Goal: Task Accomplishment & Management: Use online tool/utility

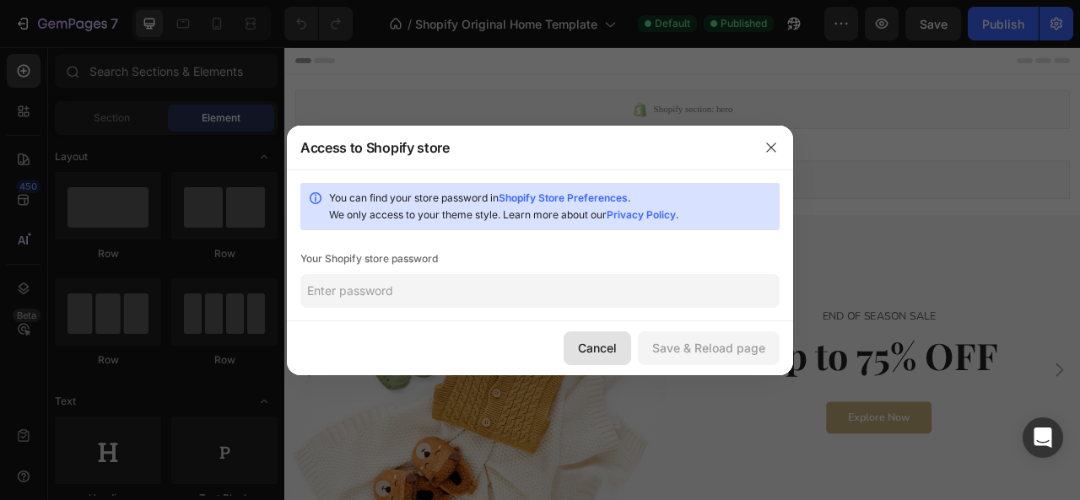
click at [589, 343] on div "Cancel" at bounding box center [597, 348] width 39 height 18
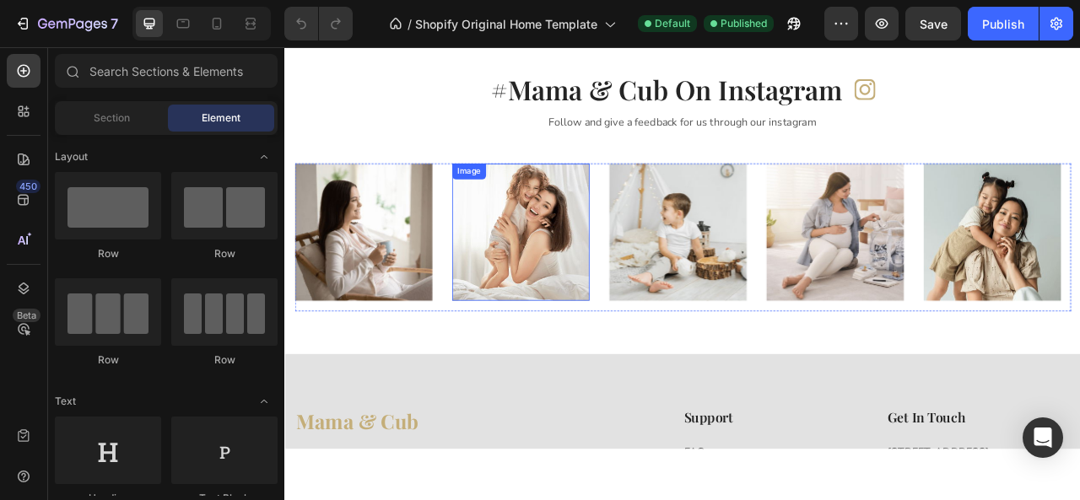
scroll to position [3002, 0]
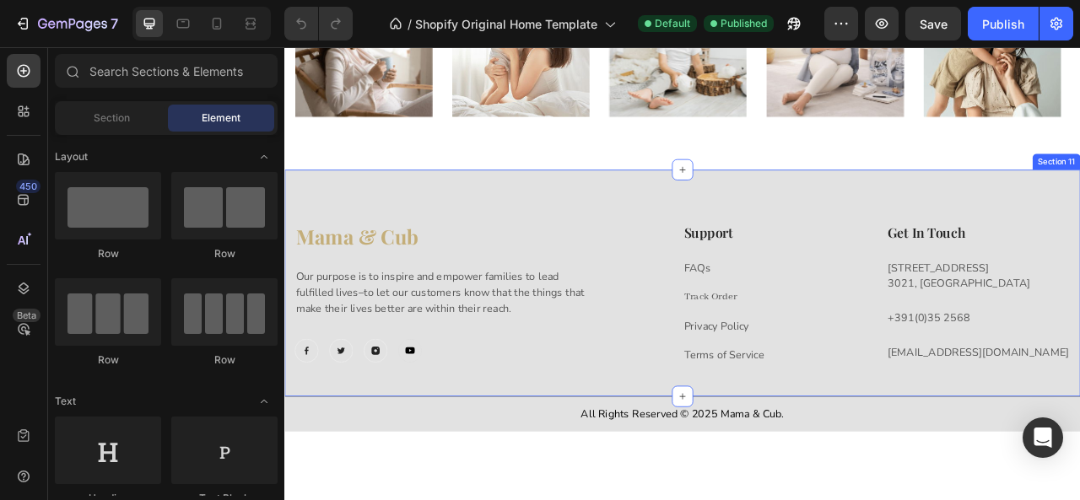
click at [459, 233] on div "Mama & Cub Heading Our purpose is to inspire and empower families to lead fulfi…" at bounding box center [790, 348] width 1012 height 289
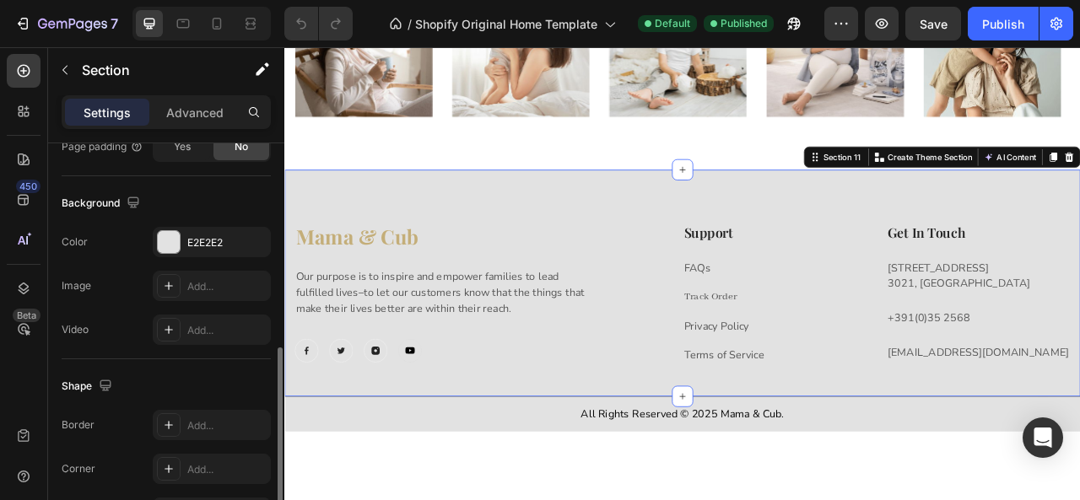
scroll to position [516, 0]
click at [197, 238] on div "E2E2E2" at bounding box center [211, 242] width 49 height 15
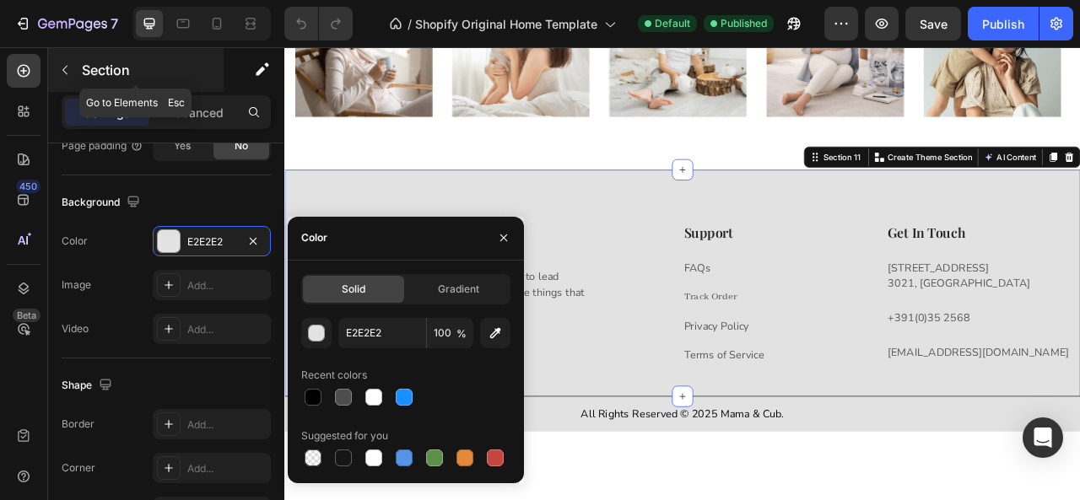
click at [64, 65] on icon "button" at bounding box center [64, 69] width 13 height 13
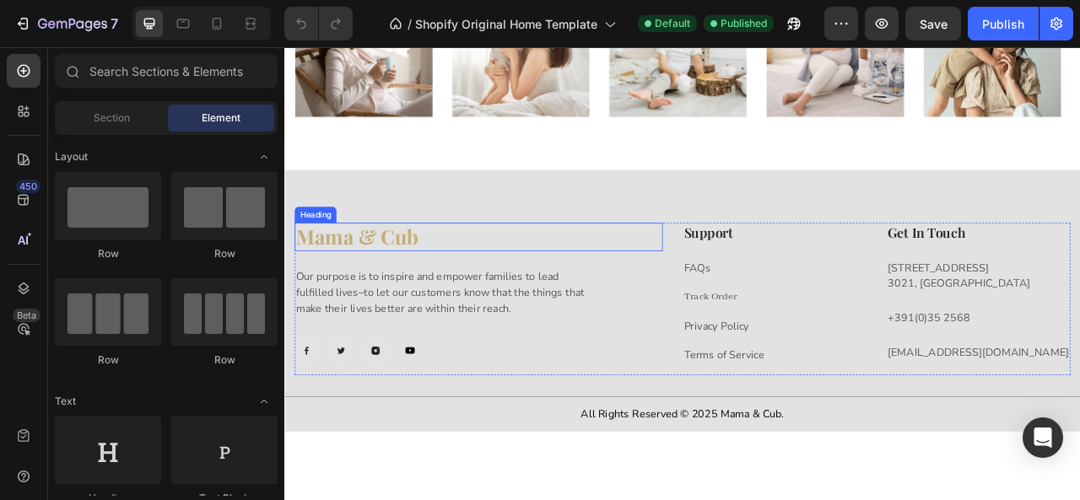
click at [359, 298] on h2 "Mama & Cub" at bounding box center [531, 290] width 468 height 36
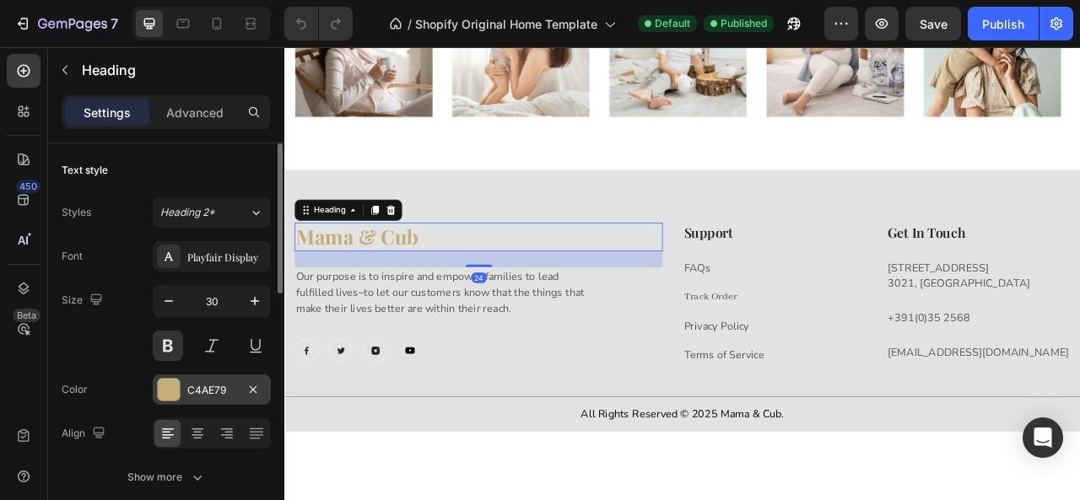
click at [228, 379] on div "C4AE79" at bounding box center [212, 390] width 118 height 30
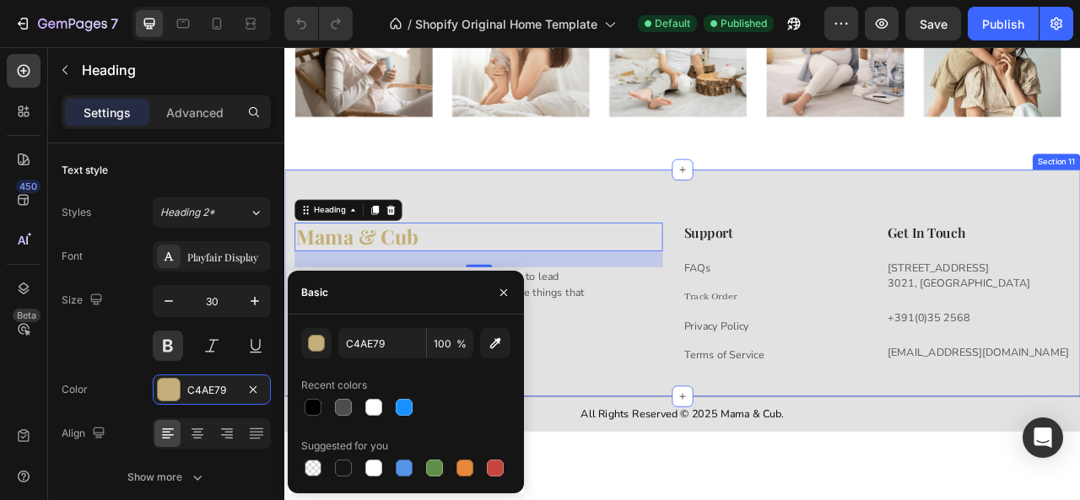
click at [946, 223] on div "Mama & Cub Heading 24 Our purpose is to inspire and empower families to lead fu…" at bounding box center [790, 348] width 1012 height 289
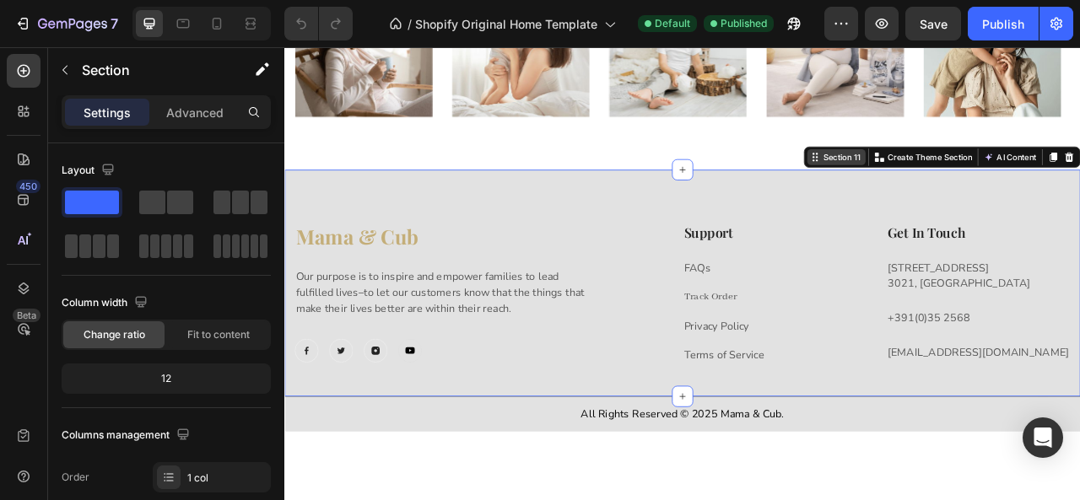
click at [953, 192] on icon at bounding box center [959, 187] width 13 height 13
click at [985, 190] on div "Section 11" at bounding box center [993, 188] width 54 height 15
click at [182, 116] on p "Advanced" at bounding box center [194, 113] width 57 height 18
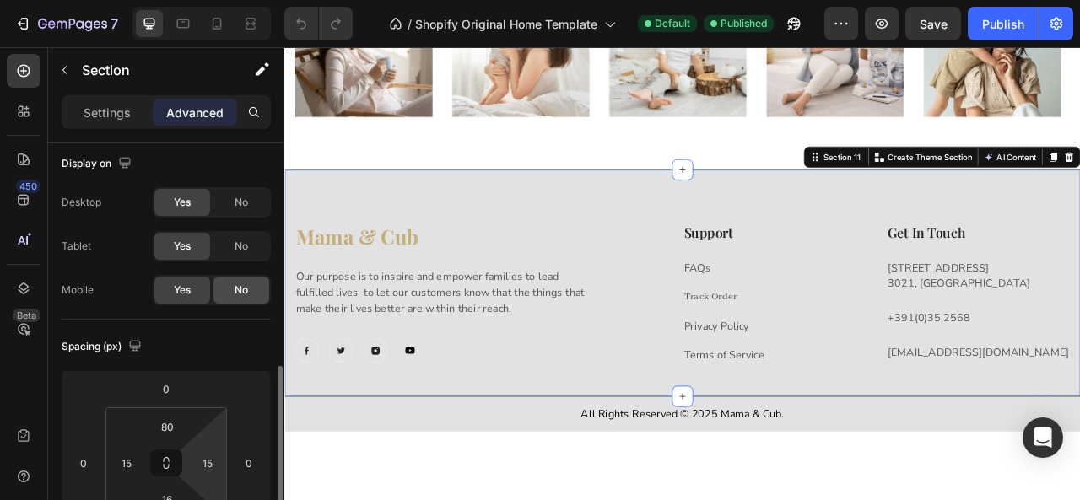
scroll to position [235, 0]
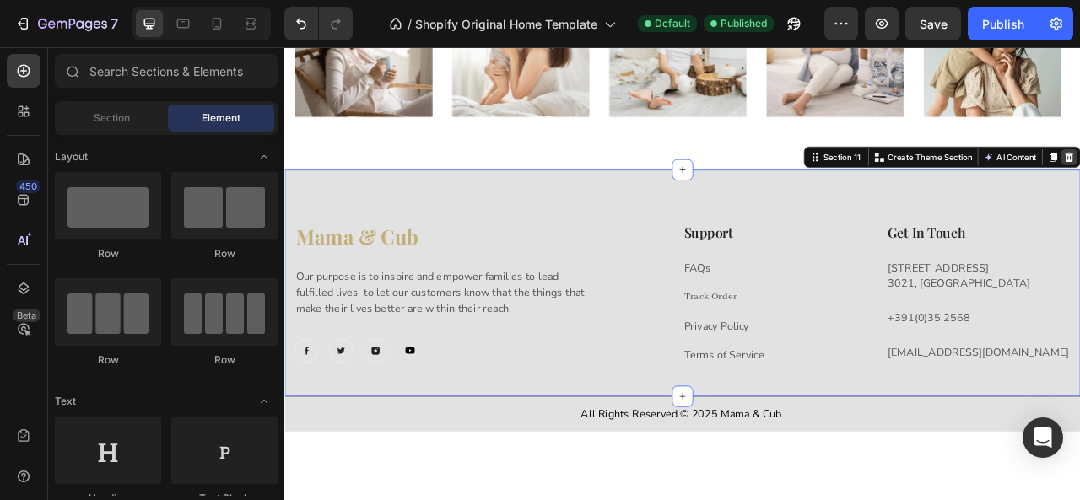
scroll to position [2892, 0]
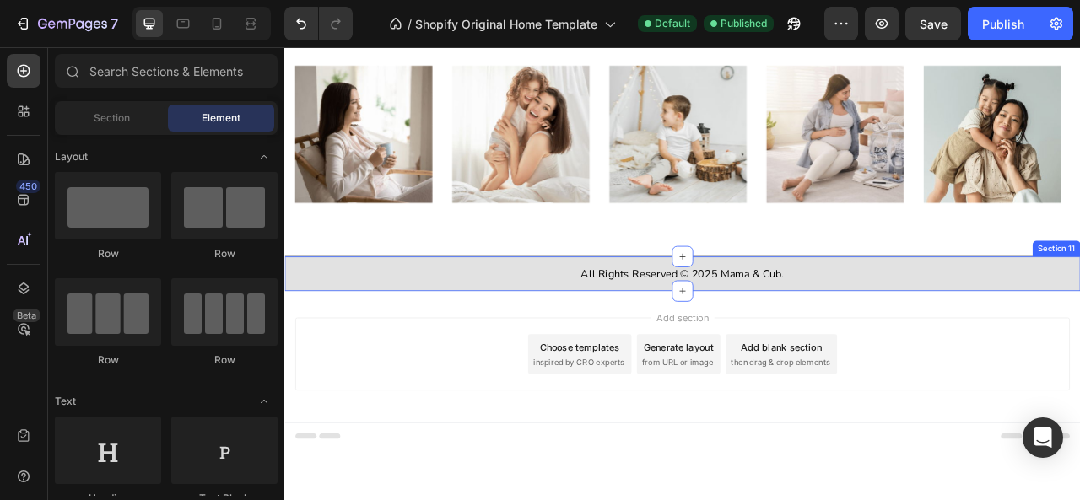
click at [1076, 349] on div "All Rights Reserved © 2025 Mama & Cub. Text Block Section 11" at bounding box center [790, 337] width 1012 height 46
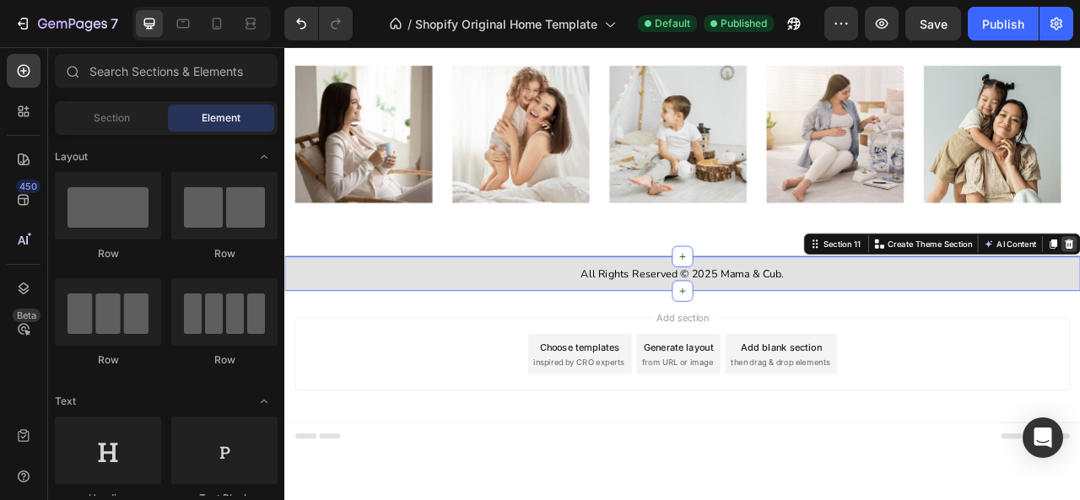
scroll to position [2847, 0]
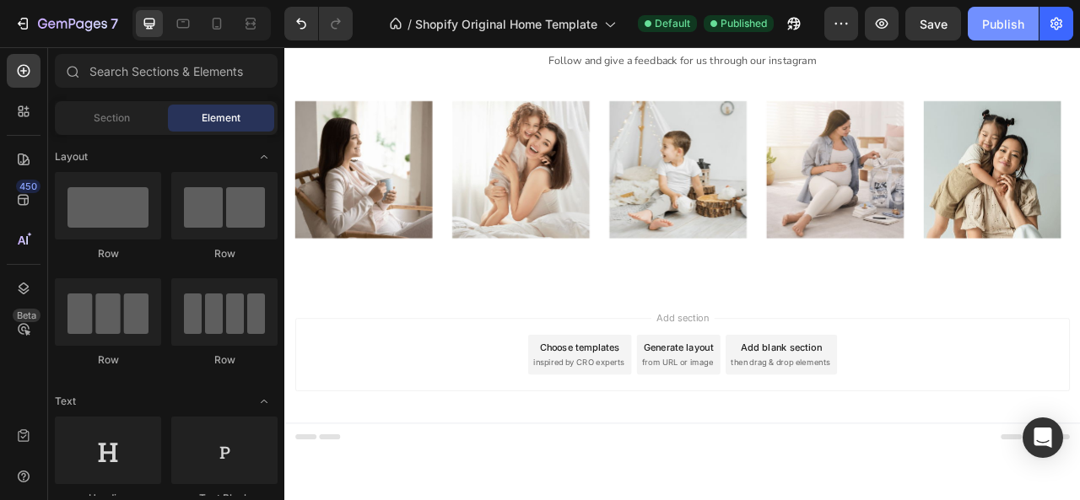
click at [1007, 28] on div "Publish" at bounding box center [1003, 24] width 42 height 18
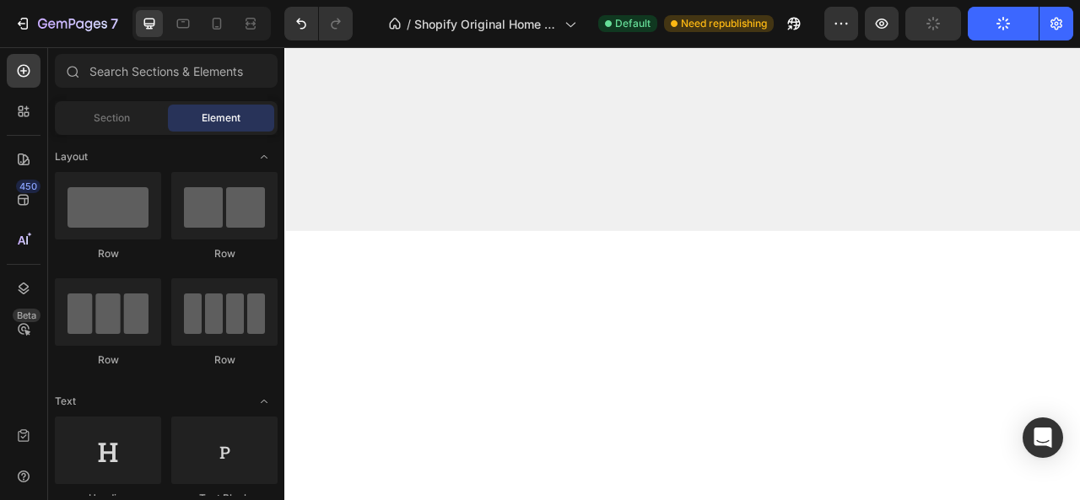
scroll to position [0, 0]
